Goal: Task Accomplishment & Management: Use online tool/utility

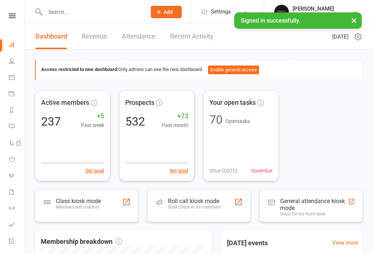
click at [82, 207] on div "Members self check-in" at bounding box center [78, 207] width 45 height 5
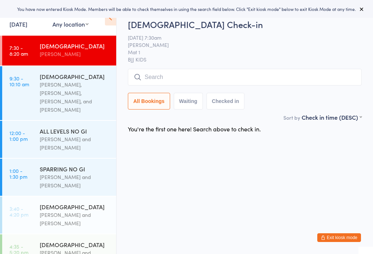
click at [176, 85] on input "search" at bounding box center [245, 77] width 234 height 17
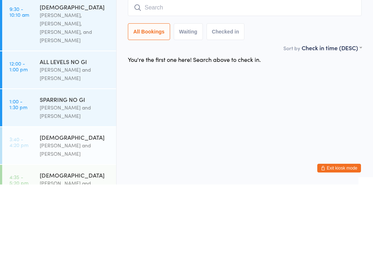
type input "Y"
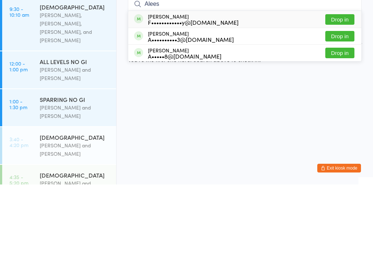
type input "Alees"
click at [149, 83] on div "Aleesi Pinamoura F••••••••••••y@[DOMAIN_NAME]" at bounding box center [193, 89] width 91 height 12
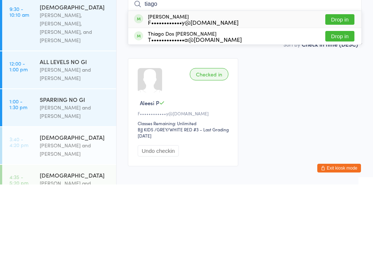
type input "tiago"
click at [161, 83] on div "Tiago Pinamoura F••••••••••••y@[DOMAIN_NAME]" at bounding box center [193, 89] width 91 height 12
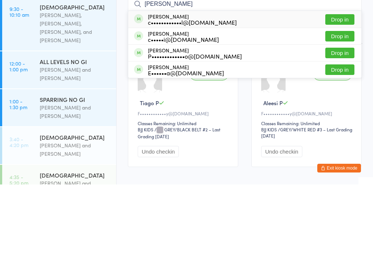
type input "[PERSON_NAME]"
click at [168, 89] on div "c••••••••••••l@[DOMAIN_NAME]" at bounding box center [192, 92] width 89 height 6
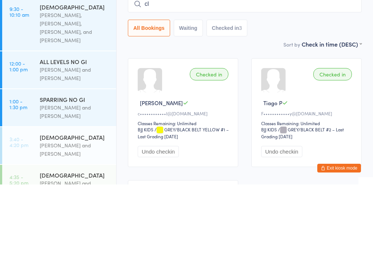
type input "c"
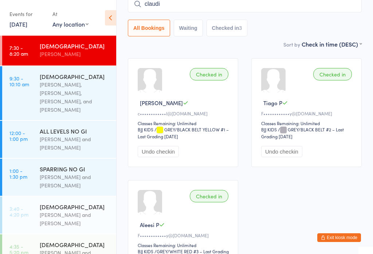
click at [241, 8] on input "claudi" at bounding box center [245, 4] width 234 height 17
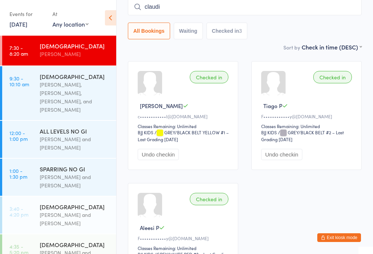
scroll to position [66, 0]
type input "c"
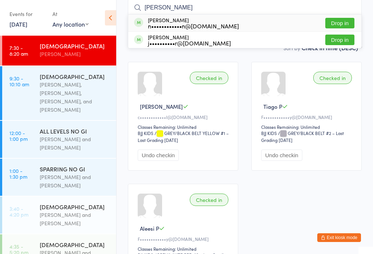
type input "[PERSON_NAME]"
click at [344, 23] on button "Drop in" at bounding box center [339, 23] width 29 height 11
